Goal: Transaction & Acquisition: Purchase product/service

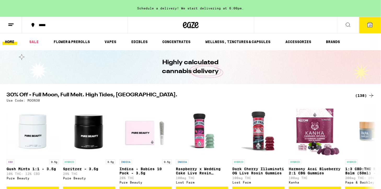
click at [363, 31] on button "15" at bounding box center [370, 25] width 22 height 16
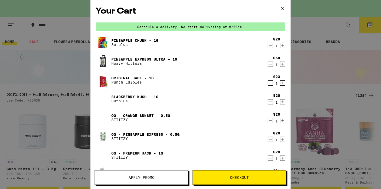
click at [245, 175] on button "Checkout" at bounding box center [239, 177] width 94 height 15
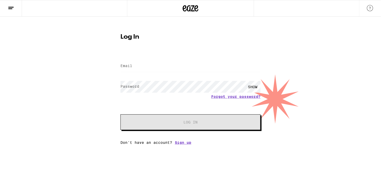
type input "[EMAIL_ADDRESS][DOMAIN_NAME]"
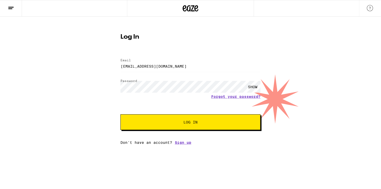
click at [196, 123] on span "Log In" at bounding box center [190, 122] width 14 height 4
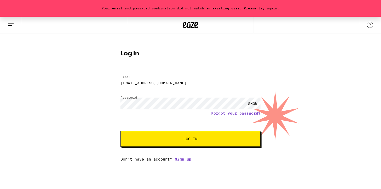
click at [145, 80] on input "[EMAIL_ADDRESS][DOMAIN_NAME]" at bounding box center [190, 83] width 140 height 12
click at [158, 63] on div "Log In Email Email jdrury822@outlook.com Password Password SHOW Forgot your pas…" at bounding box center [190, 103] width 150 height 115
click at [250, 103] on div "SHOW" at bounding box center [253, 104] width 16 height 12
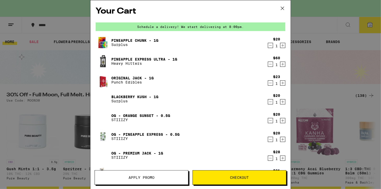
click at [368, 23] on div "Your Cart Schedule a delivery! We start delivering at 8:00pm. Pineapple Chunk -…" at bounding box center [190, 94] width 381 height 189
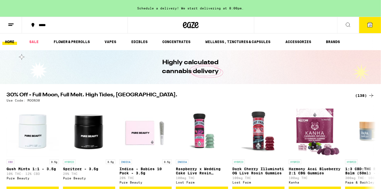
click at [373, 21] on button "15" at bounding box center [370, 25] width 22 height 16
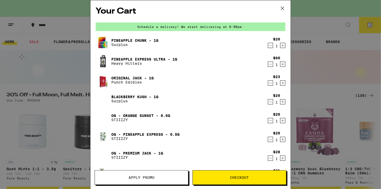
click at [228, 176] on span "Checkout" at bounding box center [239, 178] width 93 height 4
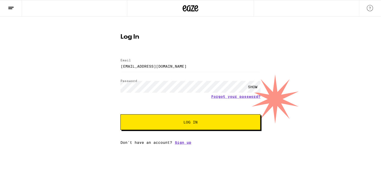
click at [175, 122] on span "Log In" at bounding box center [191, 122] width 98 height 4
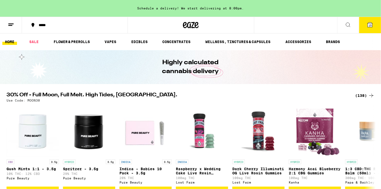
click at [370, 25] on span "15" at bounding box center [369, 25] width 3 height 3
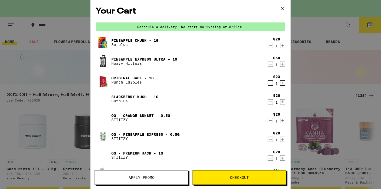
click at [233, 178] on span "Checkout" at bounding box center [239, 178] width 19 height 4
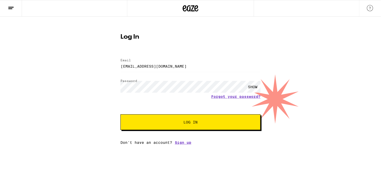
click at [251, 86] on div "SHOW" at bounding box center [253, 87] width 16 height 12
click at [186, 123] on span "Log In" at bounding box center [190, 122] width 14 height 4
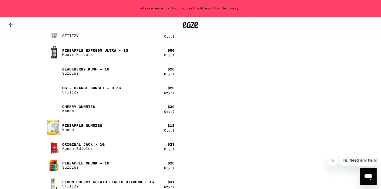
scroll to position [343, 0]
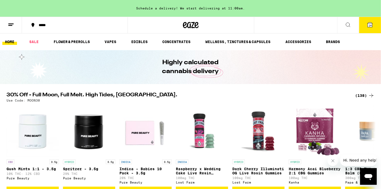
click at [370, 26] on span "14" at bounding box center [369, 25] width 3 height 3
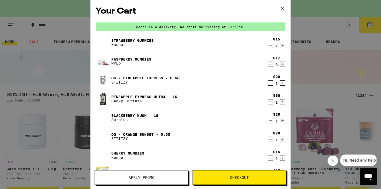
click at [132, 176] on span "Apply Promo" at bounding box center [141, 178] width 26 height 4
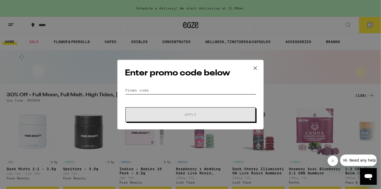
click at [127, 88] on input "Promo Code" at bounding box center [190, 90] width 131 height 8
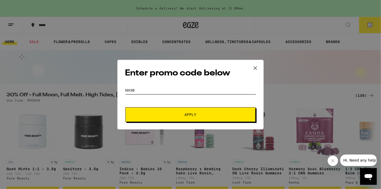
type input "HH30"
click at [186, 111] on button "Apply" at bounding box center [190, 114] width 130 height 15
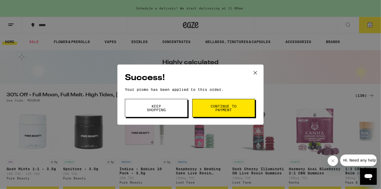
click at [254, 72] on icon at bounding box center [255, 73] width 8 height 8
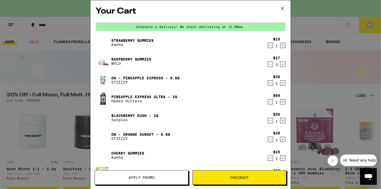
click at [234, 176] on span "Checkout" at bounding box center [239, 178] width 19 height 4
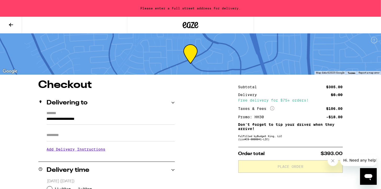
click at [49, 113] on label "*******" at bounding box center [111, 113] width 128 height 5
click at [49, 116] on input "**********" at bounding box center [111, 120] width 128 height 9
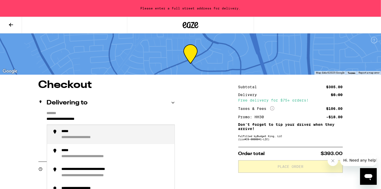
click at [49, 117] on input "**********" at bounding box center [111, 120] width 128 height 9
click at [48, 117] on input "**********" at bounding box center [111, 120] width 128 height 9
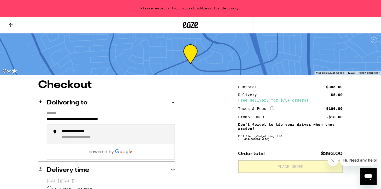
click at [110, 137] on div "**********" at bounding box center [88, 137] width 52 height 5
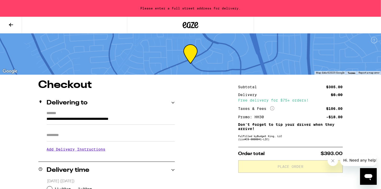
type input "**********"
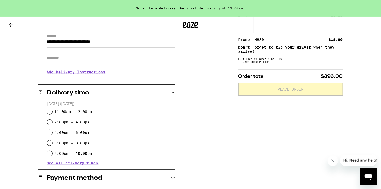
scroll to position [78, 0]
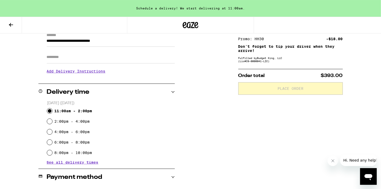
click at [50, 110] on input "11:00am - 2:00pm" at bounding box center [49, 110] width 5 height 5
radio input "true"
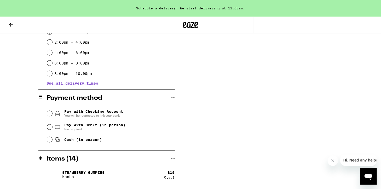
scroll to position [160, 0]
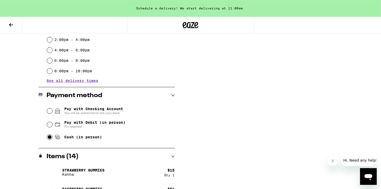
click at [50, 137] on input "Cash (in person)" at bounding box center [49, 136] width 5 height 5
radio input "true"
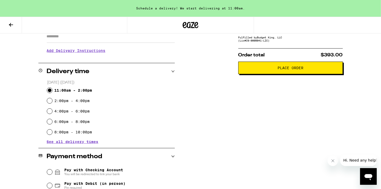
scroll to position [97, 0]
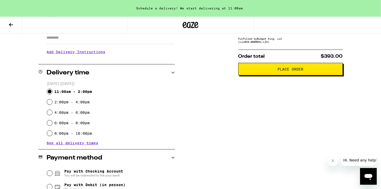
click at [284, 71] on span "Place Order" at bounding box center [290, 69] width 26 height 4
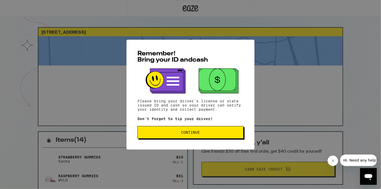
click at [191, 134] on span "Continue" at bounding box center [190, 133] width 19 height 4
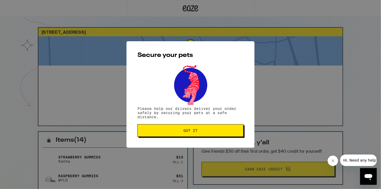
click at [191, 134] on button "Got it" at bounding box center [190, 130] width 106 height 13
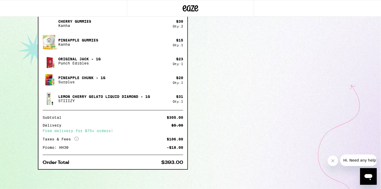
scroll to position [250, 0]
